Goal: Transaction & Acquisition: Purchase product/service

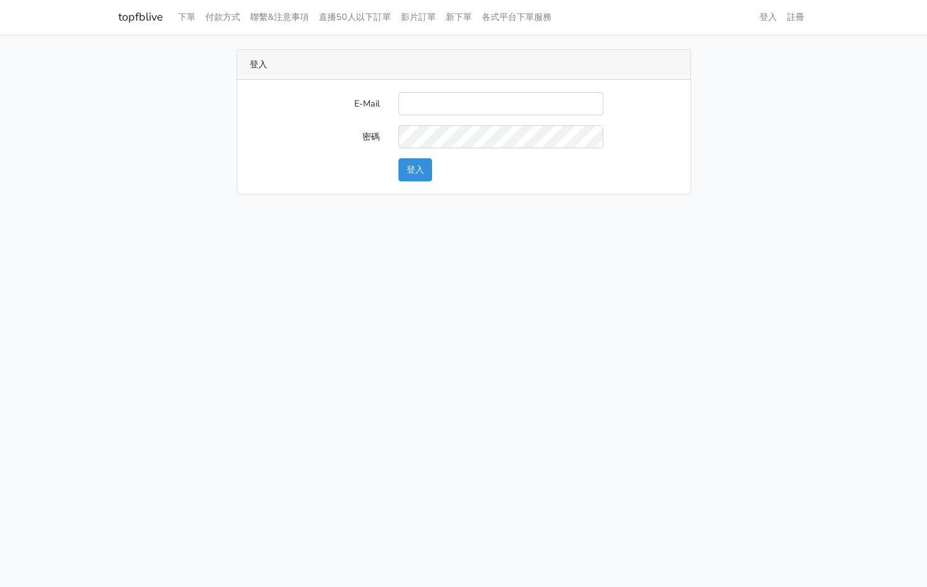
click at [454, 90] on div "E-Mail 密碼 登入" at bounding box center [463, 137] width 453 height 114
drag, startPoint x: 454, startPoint y: 95, endPoint x: 456, endPoint y: 104, distance: 8.9
click at [454, 100] on input "E-Mail" at bounding box center [501, 103] width 205 height 23
type input "kinho.leong@saikim.com.my"
click at [412, 171] on button "登入" at bounding box center [416, 169] width 34 height 23
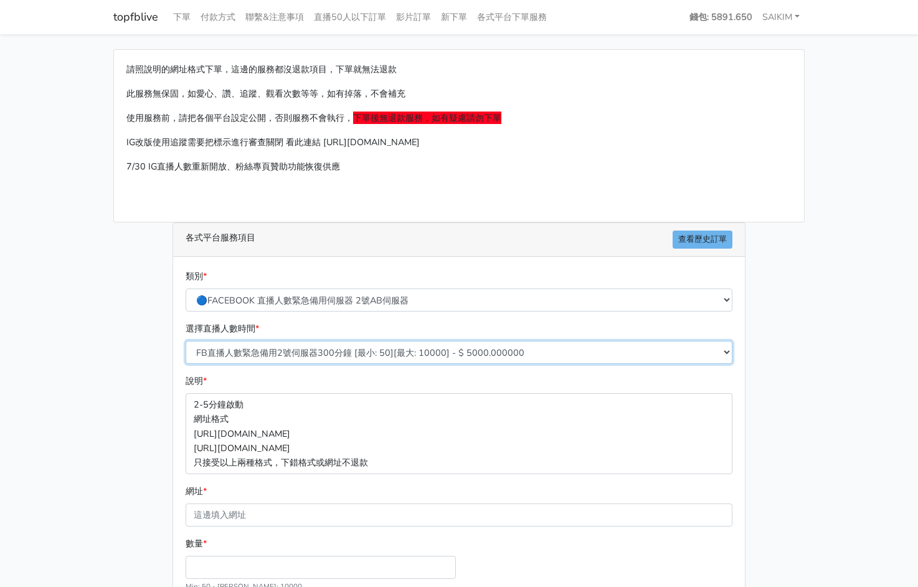
click at [364, 358] on select "FB直播人數緊急備用2號伺服器300分鐘 [最小: 50][最大: 10000] - $ 5000.000000 FB直播人數緊急備用2號伺服器60分鐘 [最…" at bounding box center [459, 352] width 547 height 23
select select "576"
click at [186, 341] on select "FB直播人數緊急備用2號伺服器300分鐘 [最小: 50][最大: 10000] - $ 5000.000000 FB直播人數緊急備用2號伺服器60分鐘 [最…" at bounding box center [459, 352] width 547 height 23
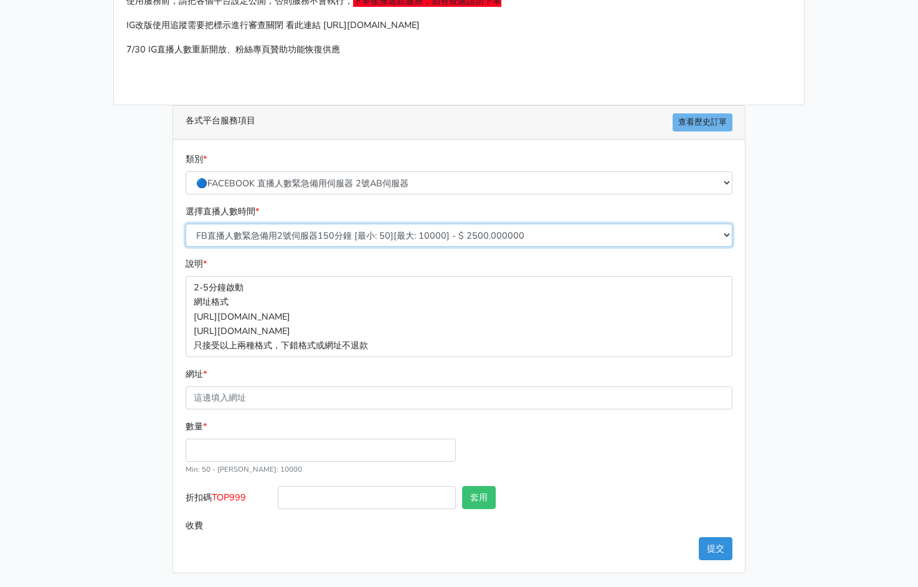
scroll to position [118, 0]
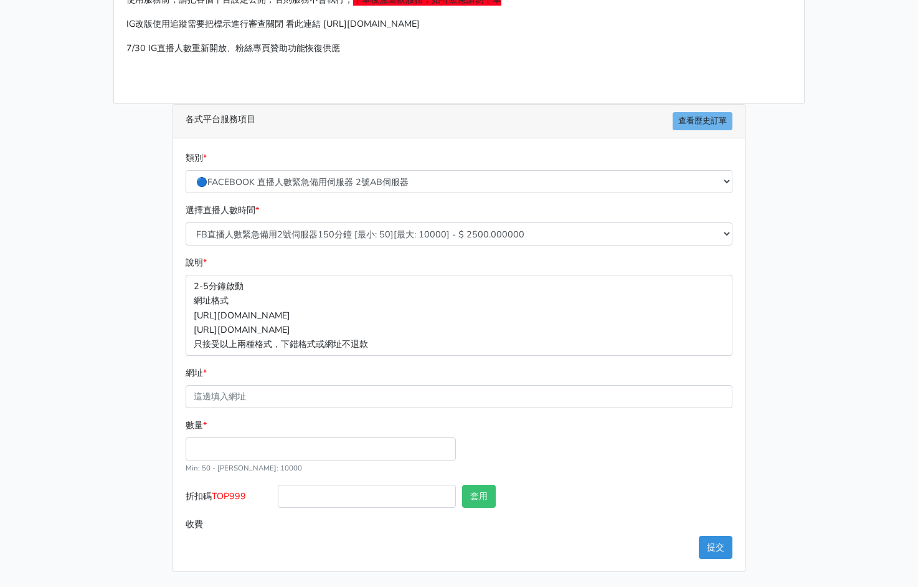
click at [267, 465] on div "數量 * Min: 50 - Max: 10000" at bounding box center [320, 446] width 277 height 57
click at [277, 458] on input "數量 *" at bounding box center [321, 448] width 270 height 23
type input "100"
type input "250.000"
click at [234, 499] on span "TOP999" at bounding box center [229, 496] width 34 height 12
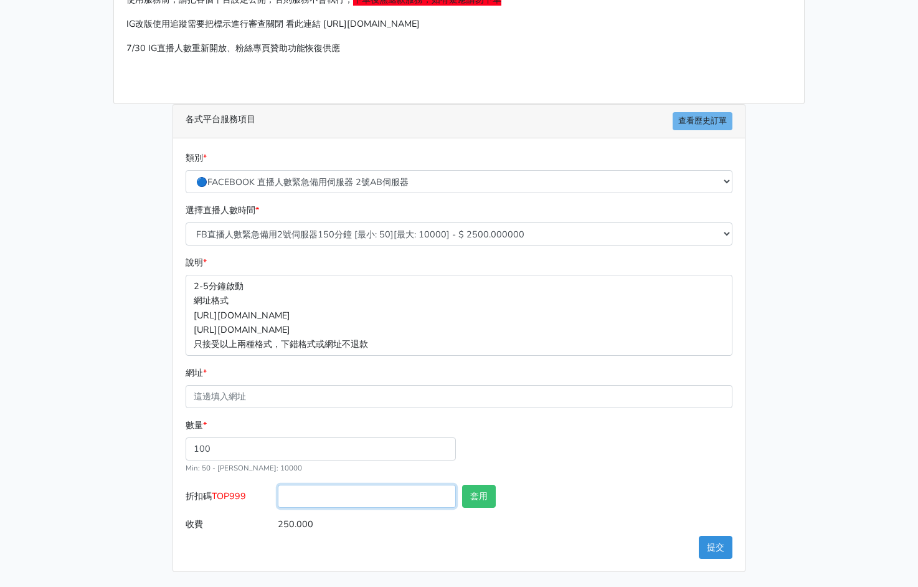
click at [278, 499] on input "折扣碼 TOP999" at bounding box center [367, 496] width 178 height 23
click at [234, 499] on span "TOP999" at bounding box center [229, 496] width 34 height 12
click at [278, 499] on input "折扣碼 TOP999" at bounding box center [367, 496] width 178 height 23
click at [308, 502] on input "折扣碼 TOP999" at bounding box center [367, 496] width 178 height 23
paste input "V84 - 500G 鸡心枣 RM6 V83 - 500G 龙眼干 RM25 V82 - 100G 龙眼干 RM6 V77 - 200G 光面菇 RM12 V…"
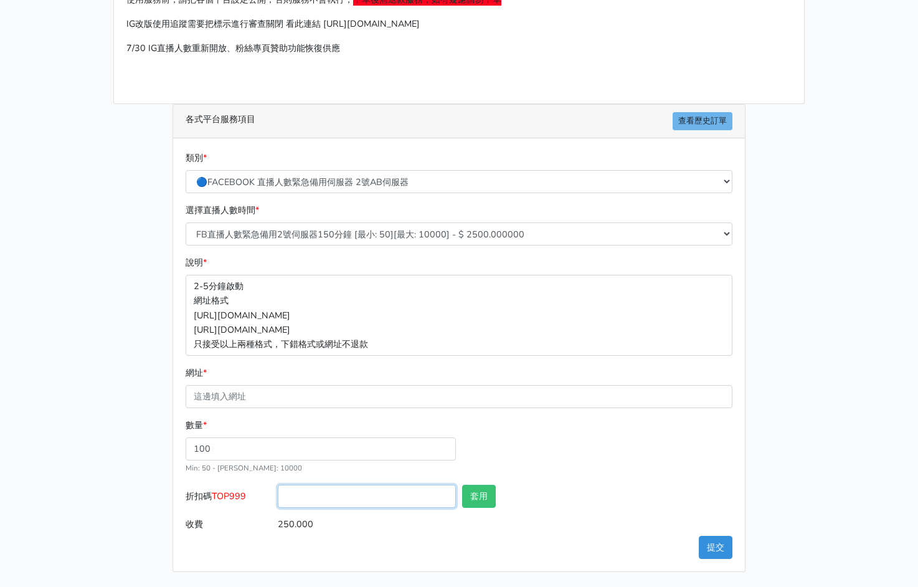
type input "V84 - 500G 鸡心枣 RM6 V83 - 500G 龙眼干 RM25 V82 - 100G 龙眼干 RM6 V77 - 200G 光面菇 RM12 V…"
click at [331, 493] on input "折扣碼 TOP999" at bounding box center [367, 496] width 178 height 23
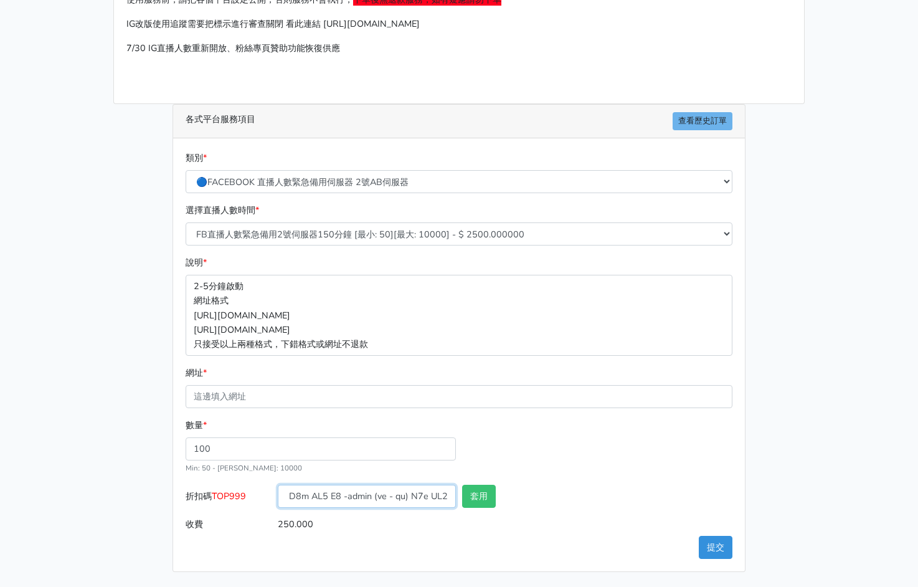
click at [331, 493] on input "折扣碼 TOP999" at bounding box center [367, 496] width 178 height 23
click at [240, 499] on span "TOP999" at bounding box center [229, 496] width 34 height 12
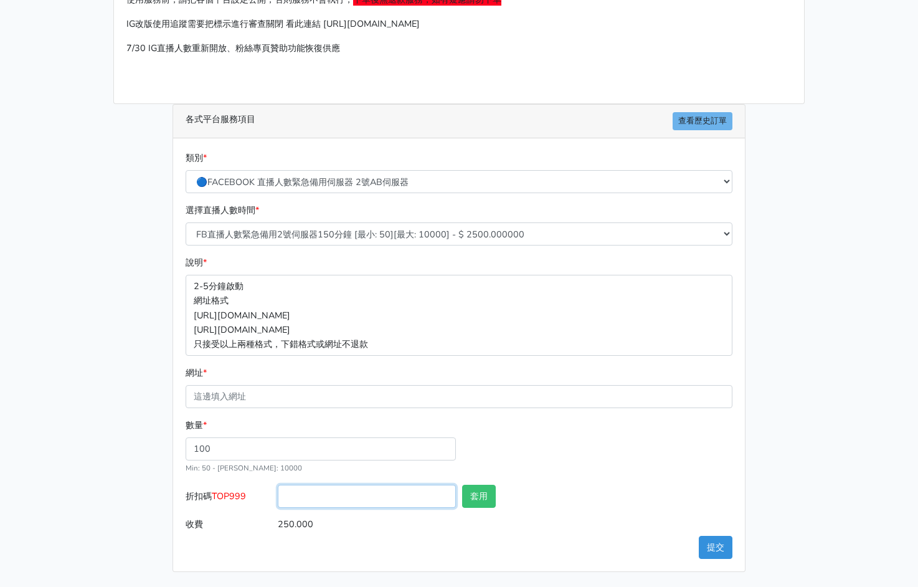
click at [278, 499] on input "折扣碼 TOP999" at bounding box center [367, 496] width 178 height 23
click at [240, 499] on span "TOP999" at bounding box center [229, 496] width 34 height 12
click at [278, 499] on input "折扣碼 TOP999" at bounding box center [367, 496] width 178 height 23
copy span "TOP999"
click at [407, 497] on input "折扣碼 TOP999" at bounding box center [367, 496] width 178 height 23
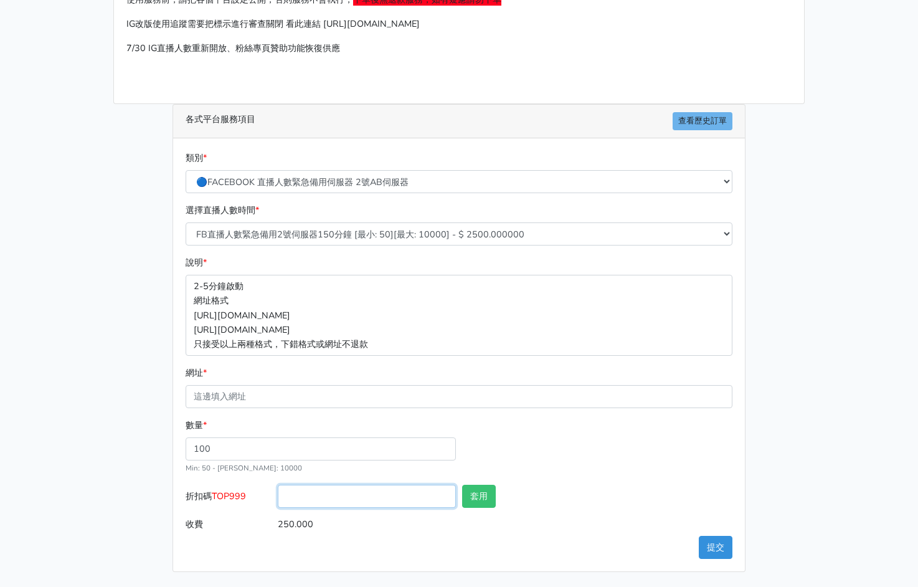
paste input "TOP999"
type input "TOP456"
click at [481, 511] on div "套用" at bounding box center [505, 499] width 92 height 28
click at [479, 491] on button "套用" at bounding box center [479, 496] width 34 height 23
type input "套用成功"
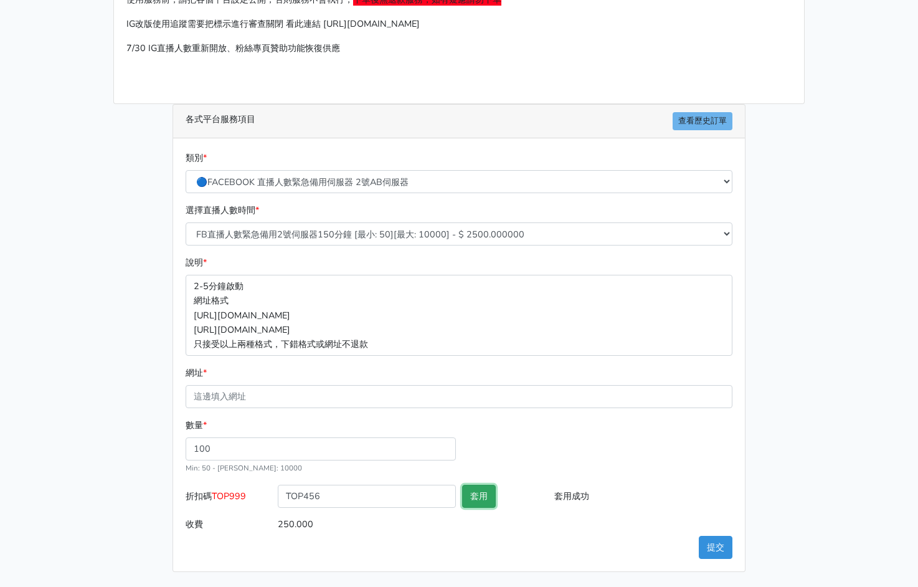
type input "240.000"
click at [457, 416] on form "類別 * 🔵FACEBOOK 直播人數緊急備用伺服器 2號AB伺服器 🔵FACEBOOK 網軍專用貼文留言 安全保密 🔵9/30 FACEBOOK 直播人數緩…" at bounding box center [459, 343] width 547 height 385
click at [461, 404] on input "網址 *" at bounding box center [459, 396] width 547 height 23
paste input "[URL][DOMAIN_NAME]"
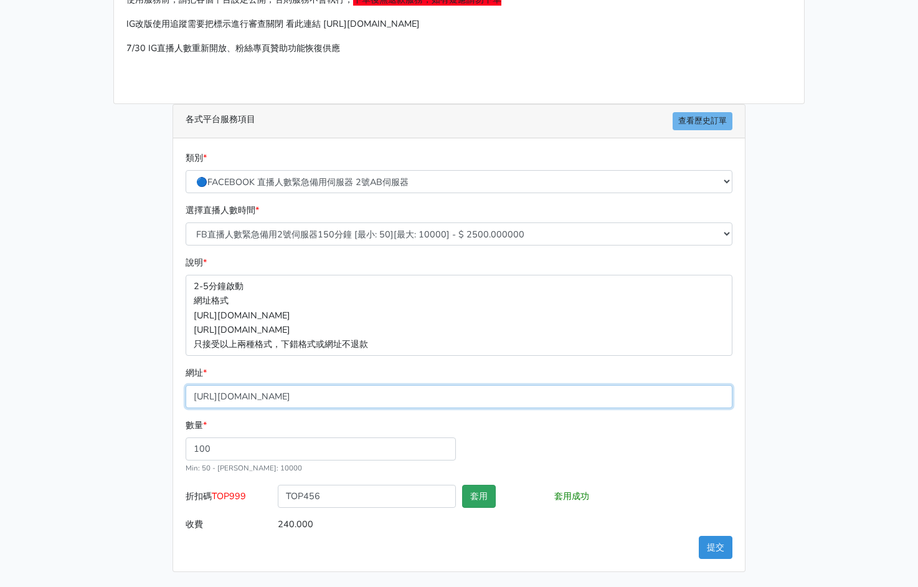
type input "[URL][DOMAIN_NAME]"
click at [485, 504] on button "套用" at bounding box center [479, 496] width 34 height 23
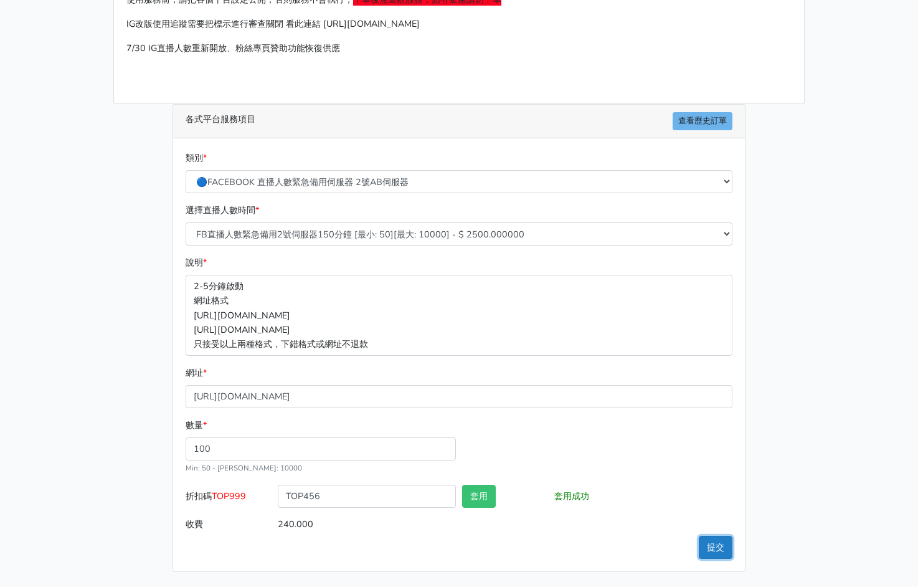
click at [722, 547] on button "提交" at bounding box center [716, 547] width 34 height 23
